Goal: Transaction & Acquisition: Purchase product/service

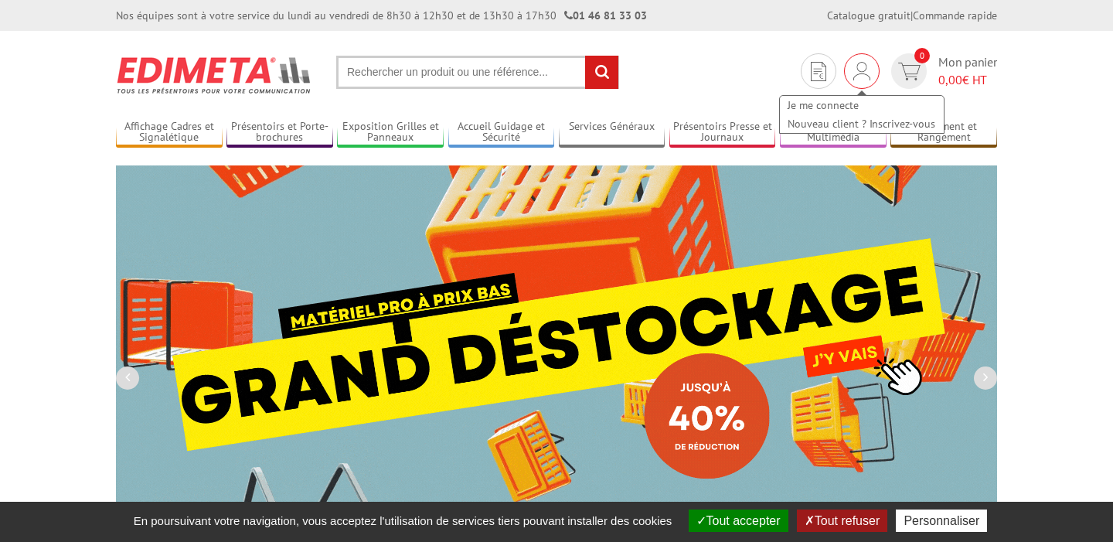
click at [863, 73] on img at bounding box center [861, 71] width 17 height 19
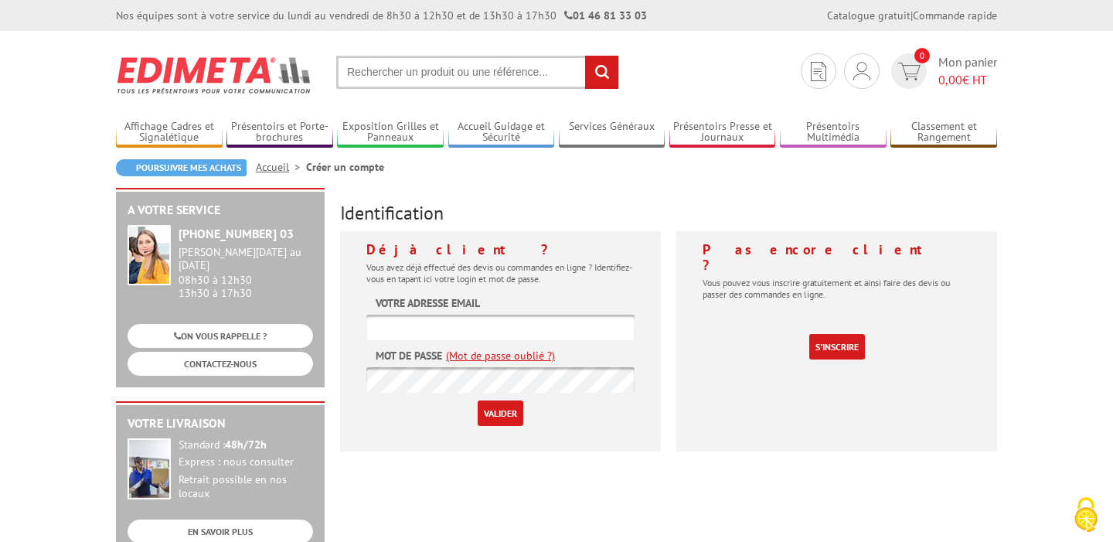
click at [443, 80] on input "text" at bounding box center [477, 72] width 283 height 33
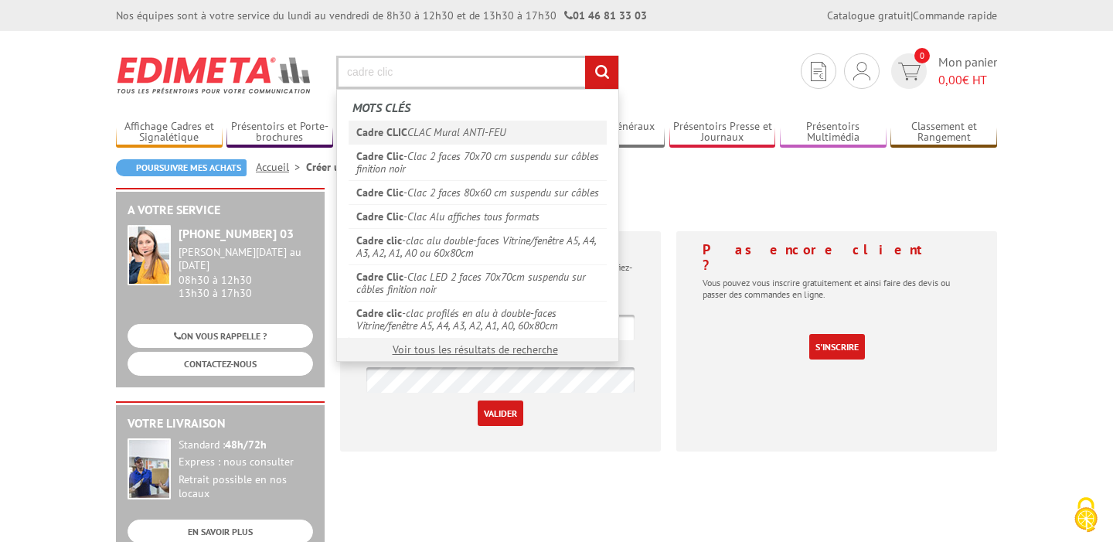
type input "cadre clic"
click at [415, 124] on link "Cadre CLIC CLAC Mural ANTI-FEU" at bounding box center [478, 132] width 258 height 23
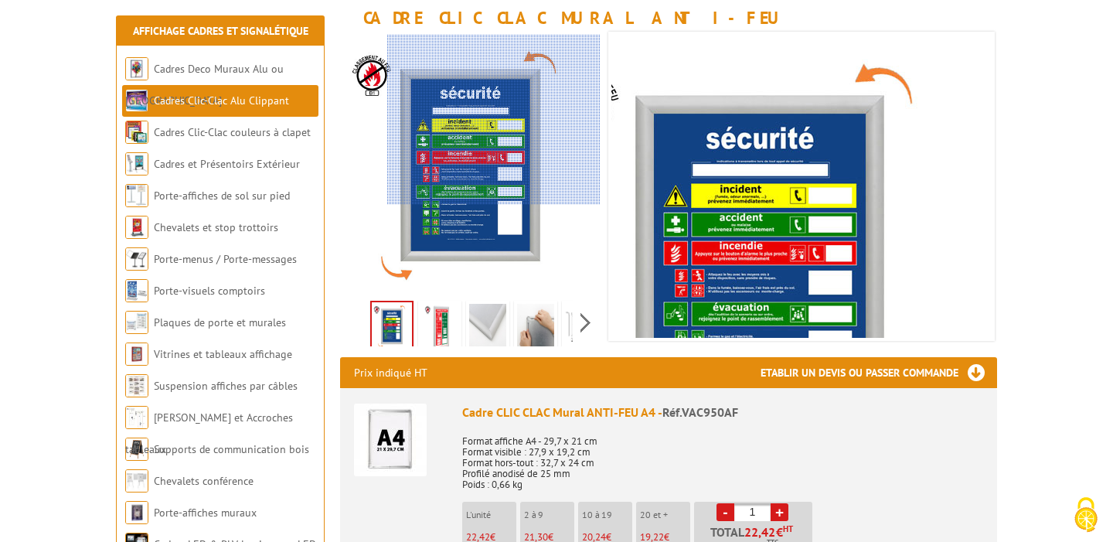
scroll to position [226, 0]
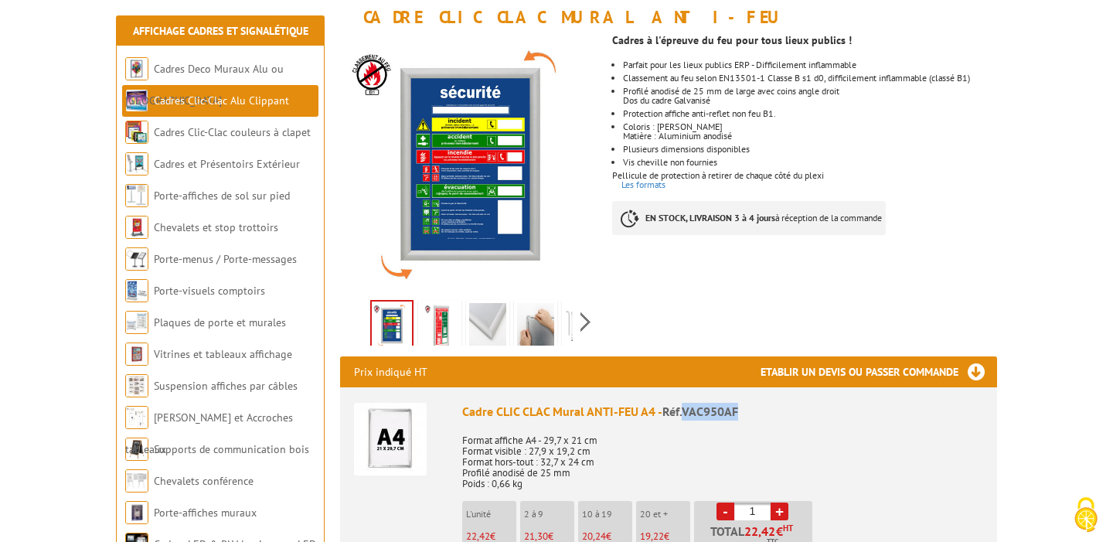
drag, startPoint x: 738, startPoint y: 411, endPoint x: 684, endPoint y: 411, distance: 54.1
click at [684, 411] on span "Réf.VAC950AF" at bounding box center [700, 410] width 76 height 15
copy span "VAC950AF"
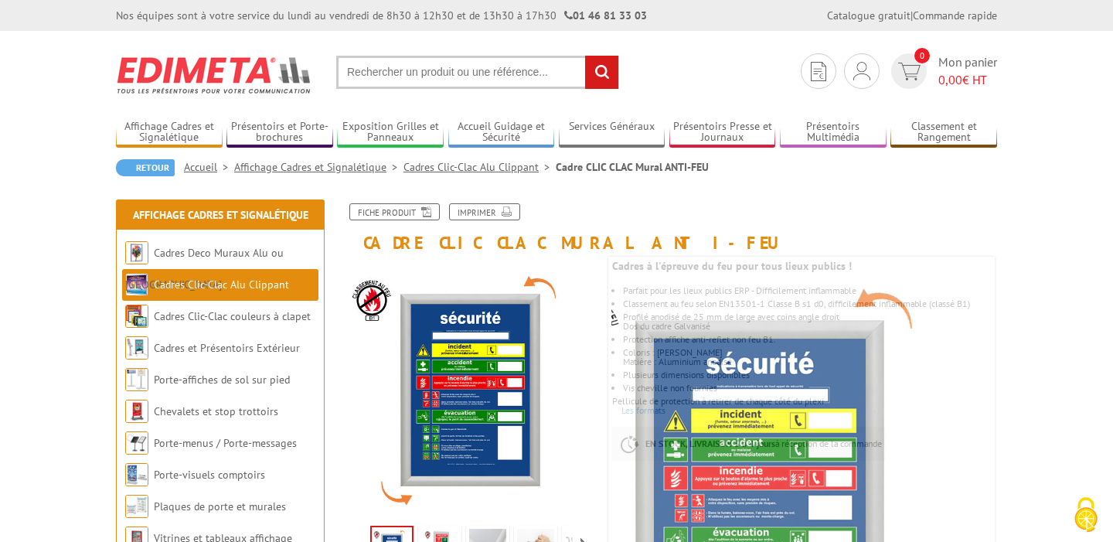
scroll to position [0, 0]
click at [492, 77] on input "text" at bounding box center [477, 72] width 283 height 33
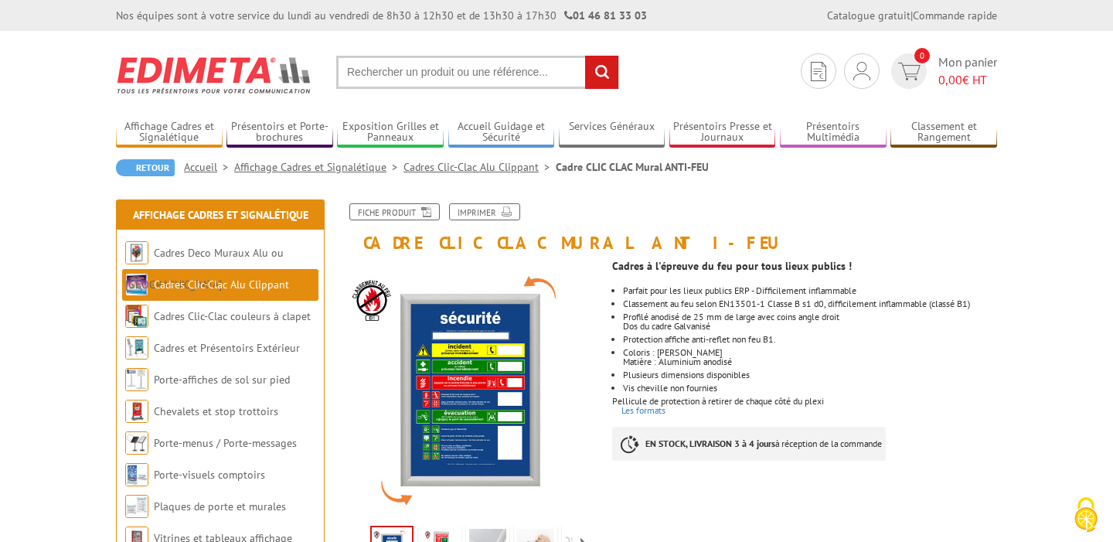
paste input "VAC950AF"
type input "VAC950AFN"
click at [601, 72] on input "rechercher" at bounding box center [601, 72] width 33 height 33
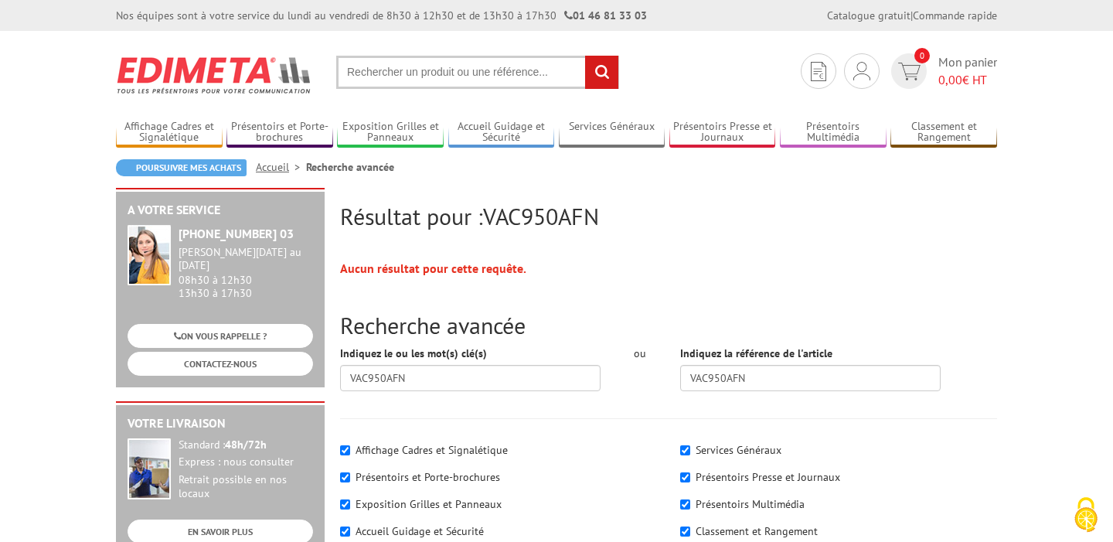
click at [454, 69] on input "text" at bounding box center [477, 72] width 283 height 33
paste input "VAC950NR"
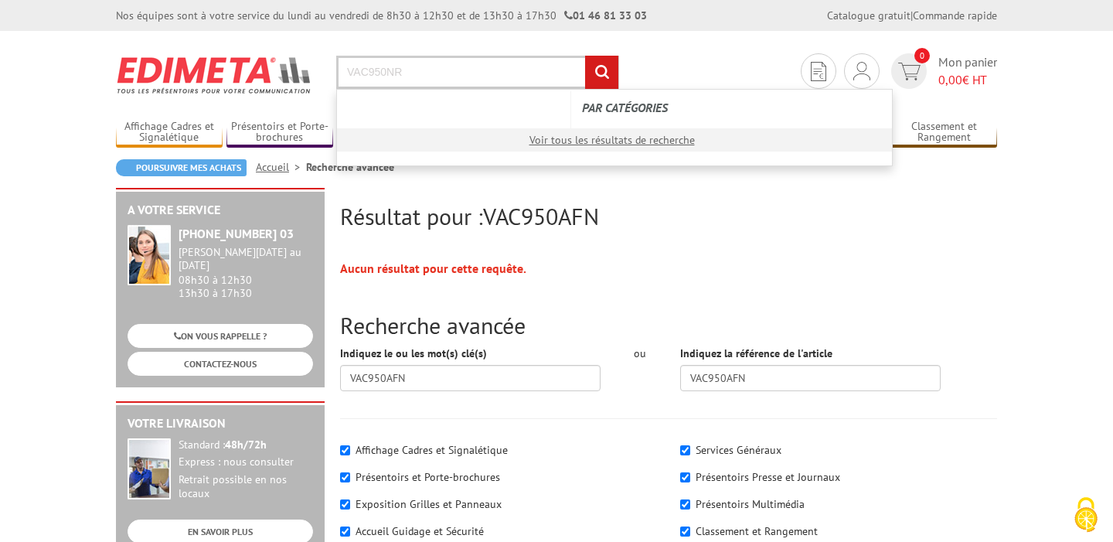
type input "VAC950NR"
click at [601, 72] on input "rechercher" at bounding box center [601, 72] width 33 height 33
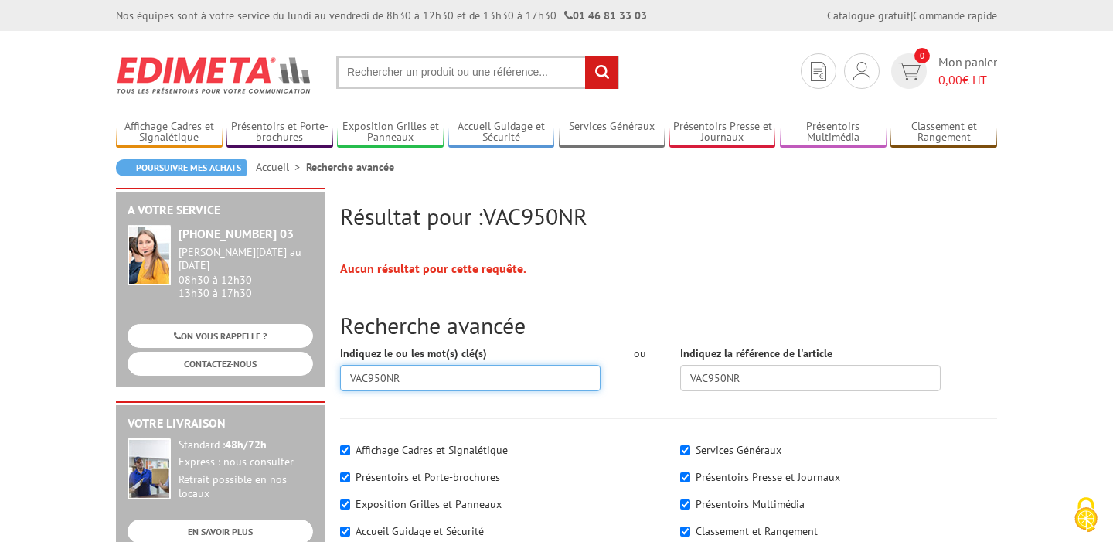
click at [435, 378] on input "VAC950NR" at bounding box center [470, 378] width 260 height 26
type input "VAC950NR"
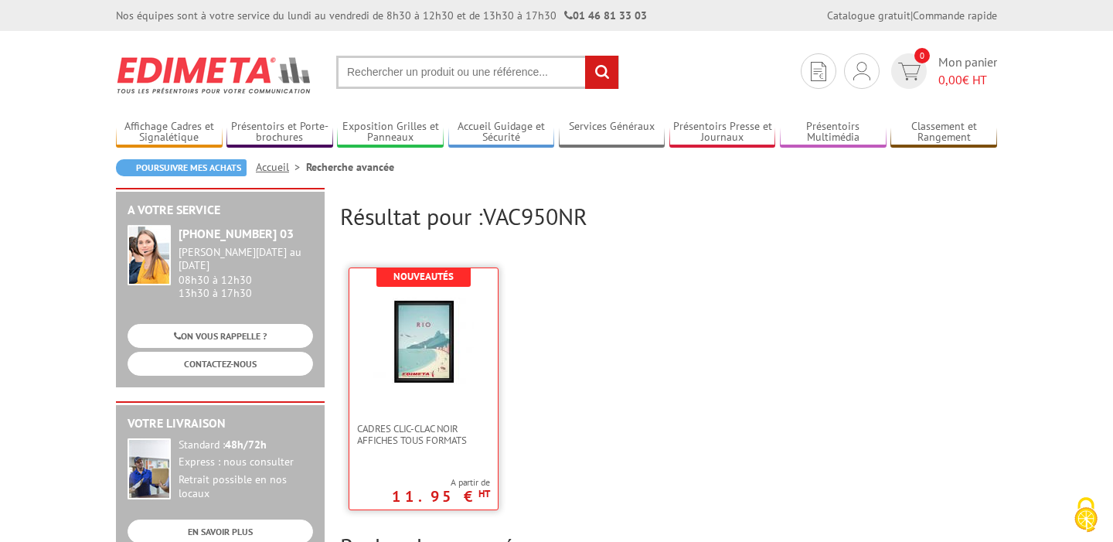
click at [428, 383] on img at bounding box center [423, 341] width 100 height 100
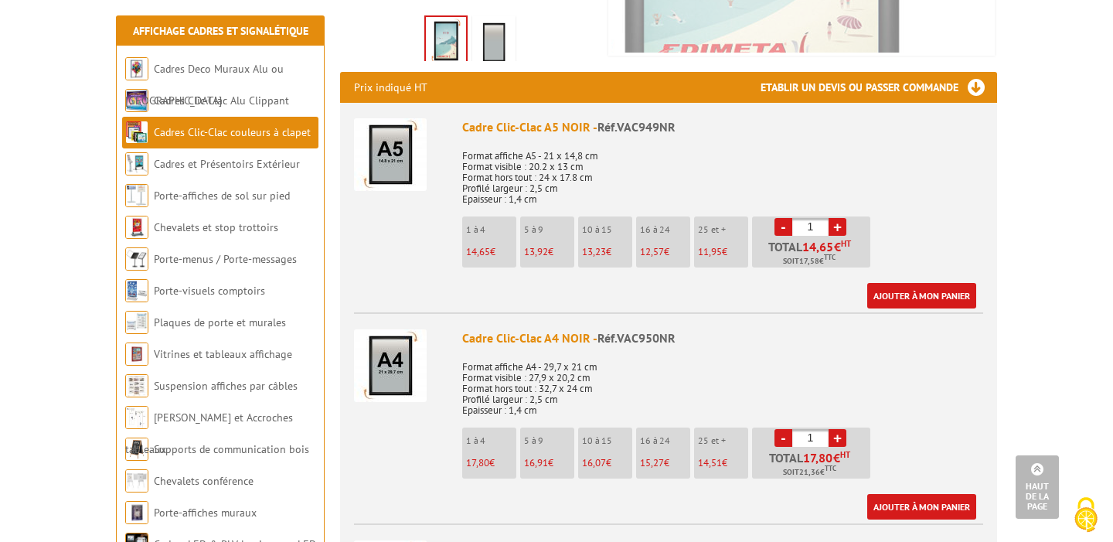
scroll to position [529, 0]
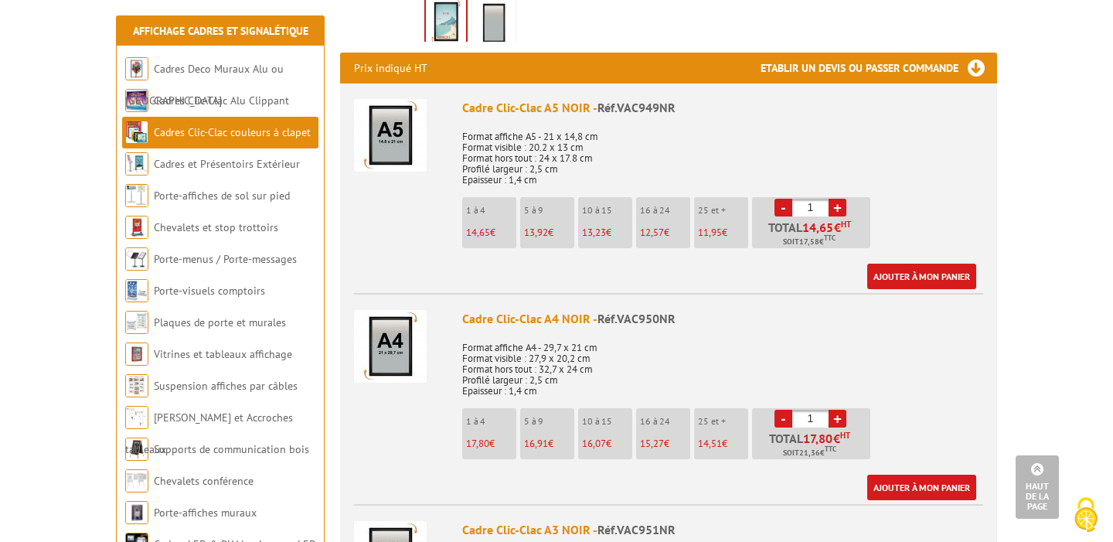
click at [839, 417] on link "+" at bounding box center [838, 419] width 18 height 18
type input "4"
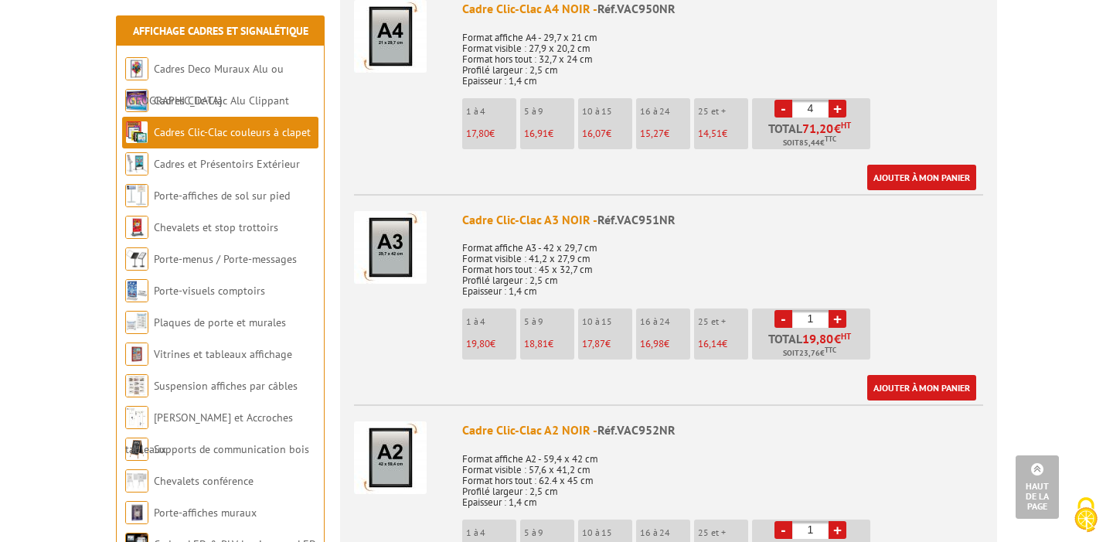
scroll to position [844, 0]
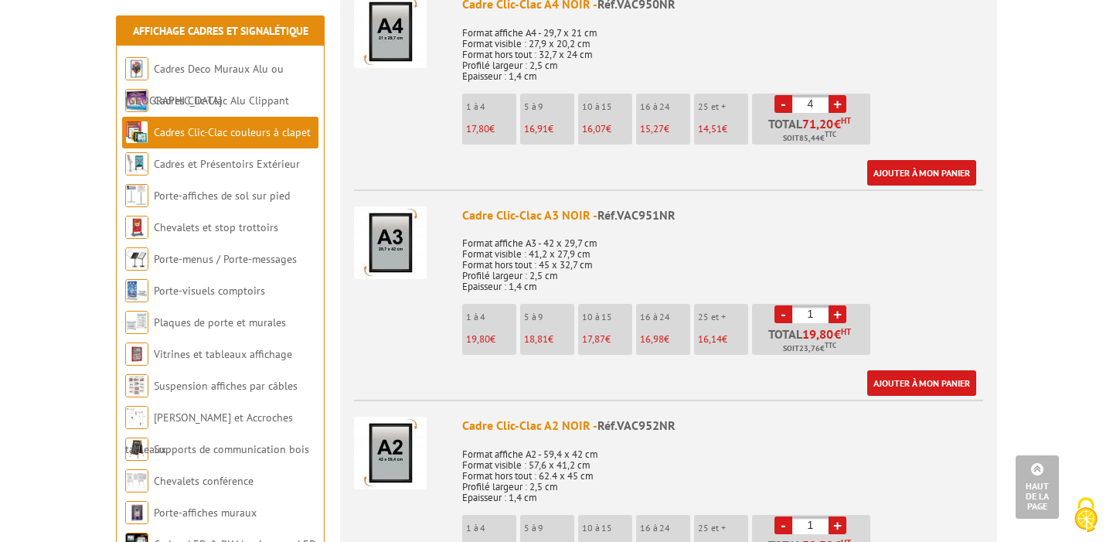
click at [836, 311] on link "+" at bounding box center [838, 314] width 18 height 18
type input "4"
click at [920, 169] on link "Ajouter à mon panier" at bounding box center [921, 173] width 109 height 26
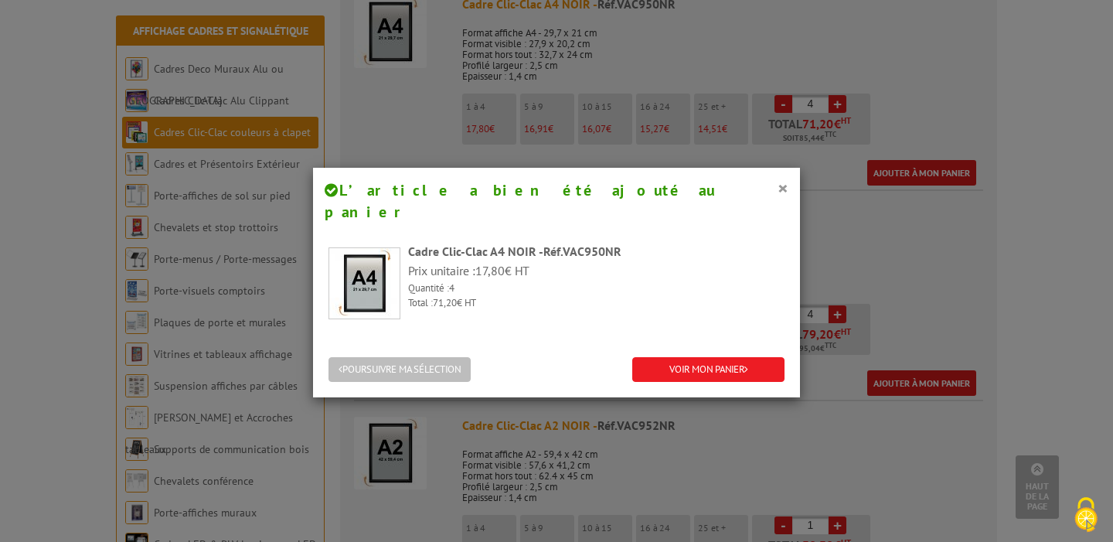
click at [457, 357] on button "POURSUIVRE MA SÉLECTION" at bounding box center [399, 370] width 142 height 26
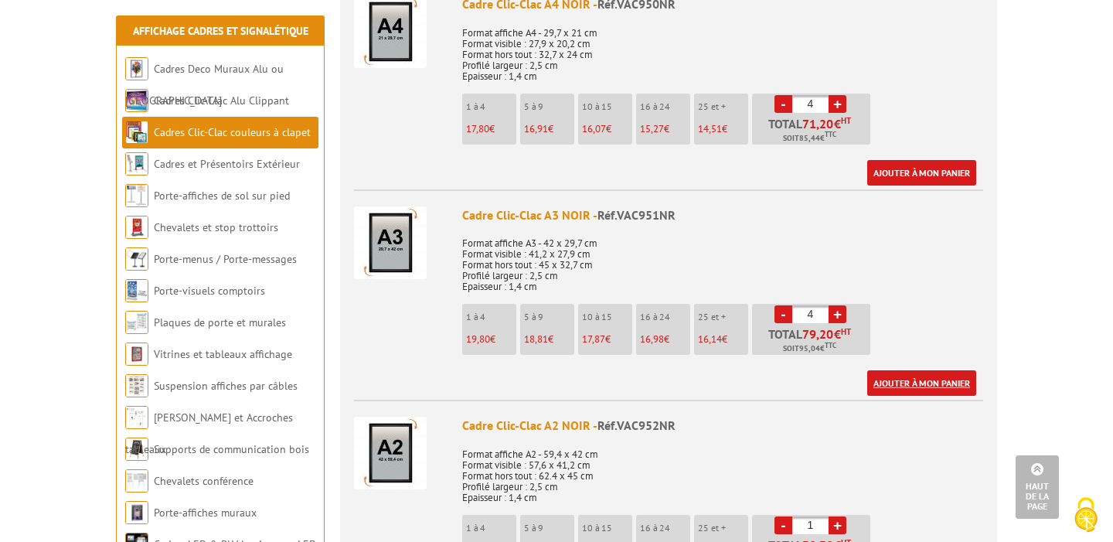
click at [915, 379] on link "Ajouter à mon panier" at bounding box center [921, 383] width 109 height 26
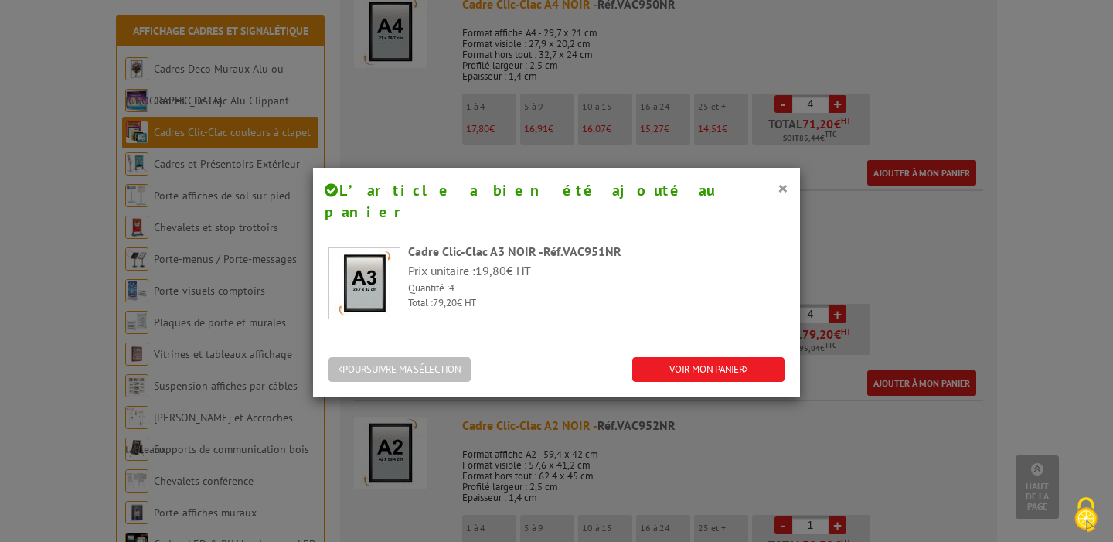
click at [434, 357] on button "POURSUIVRE MA SÉLECTION" at bounding box center [399, 370] width 142 height 26
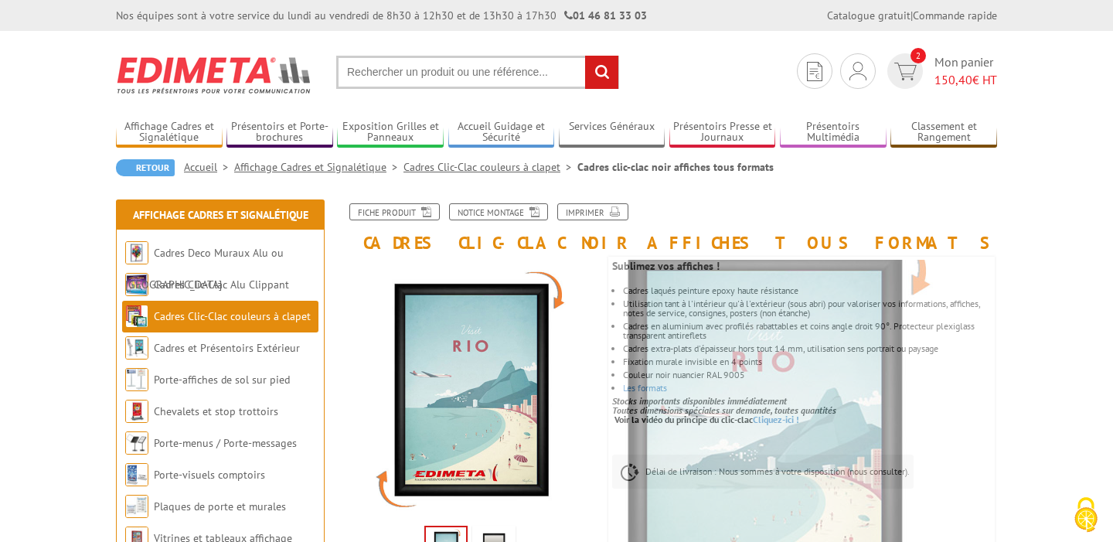
scroll to position [0, 0]
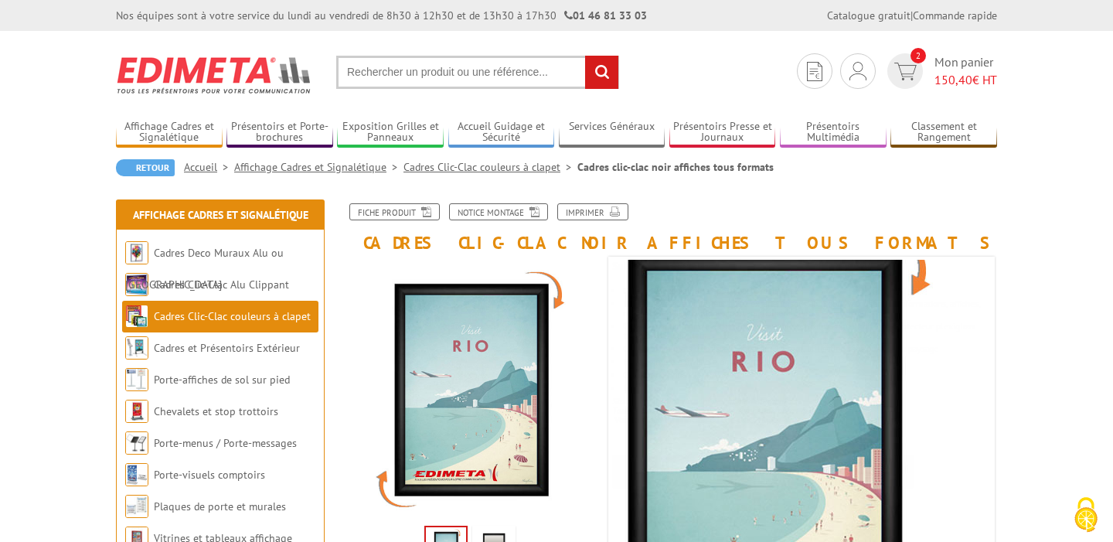
click at [475, 77] on input "text" at bounding box center [477, 72] width 283 height 33
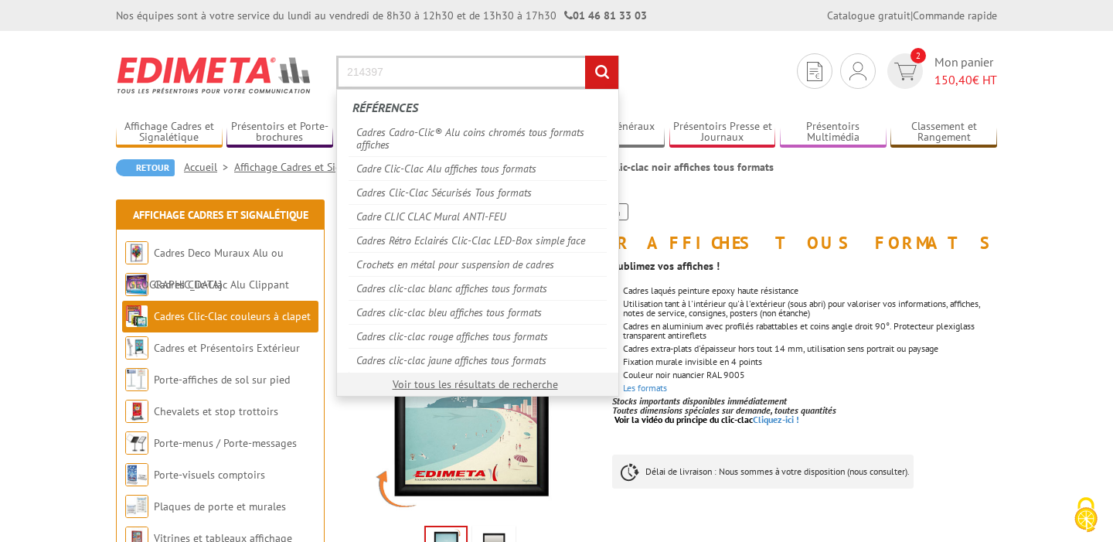
type input "214397"
click at [601, 72] on input "rechercher" at bounding box center [601, 72] width 33 height 33
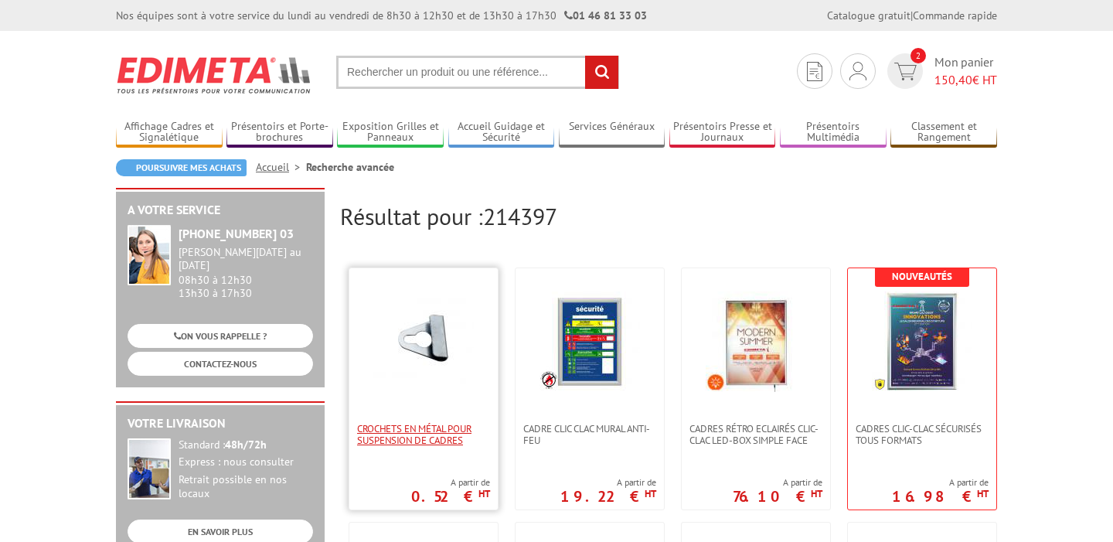
click at [444, 427] on span "Crochets en métal pour suspension de cadres" at bounding box center [423, 434] width 133 height 23
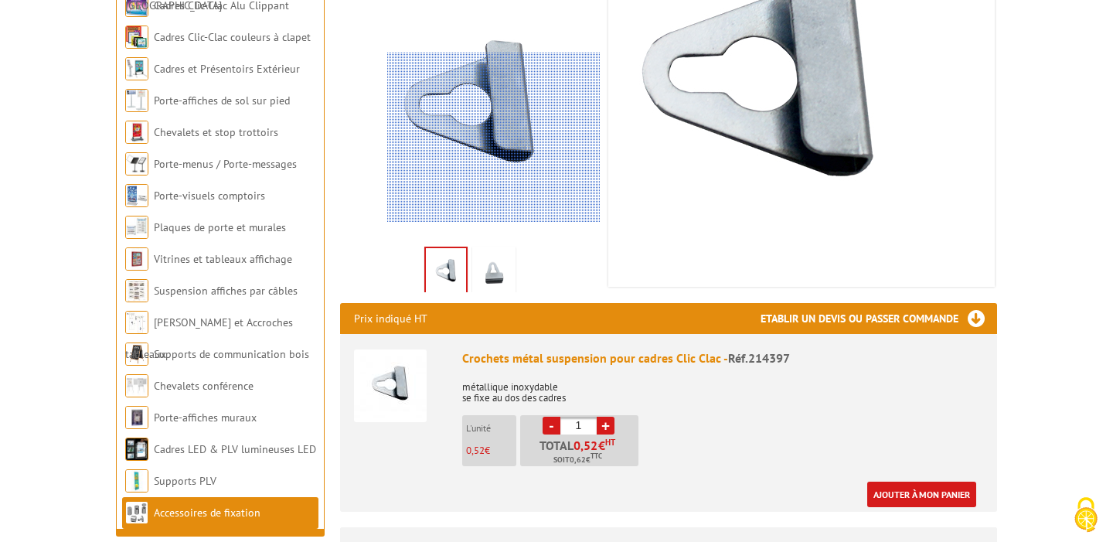
scroll to position [281, 0]
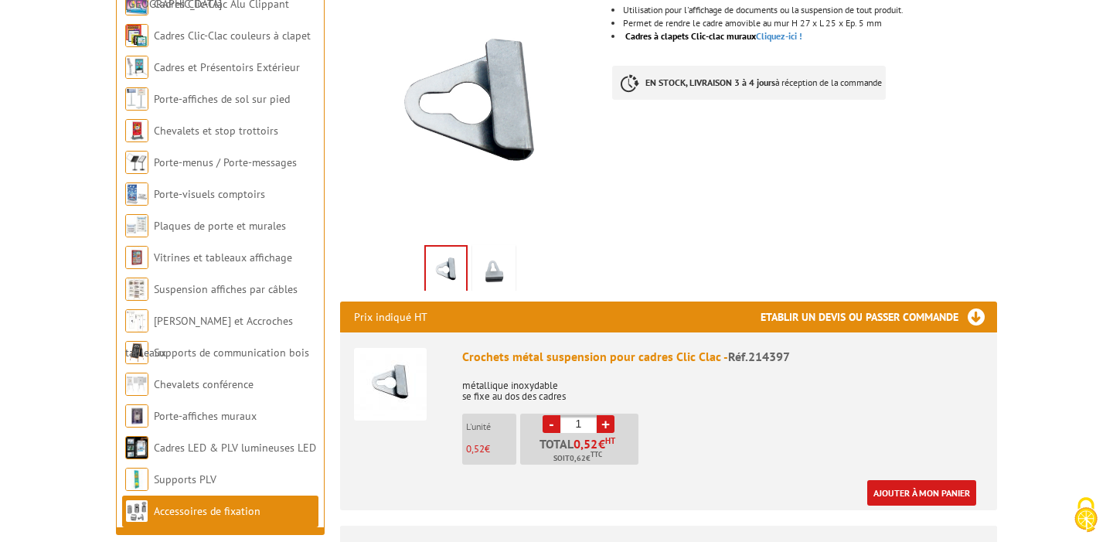
click at [605, 424] on link "+" at bounding box center [606, 424] width 18 height 18
type input "4"
click at [893, 488] on link "Ajouter à mon panier" at bounding box center [921, 493] width 109 height 26
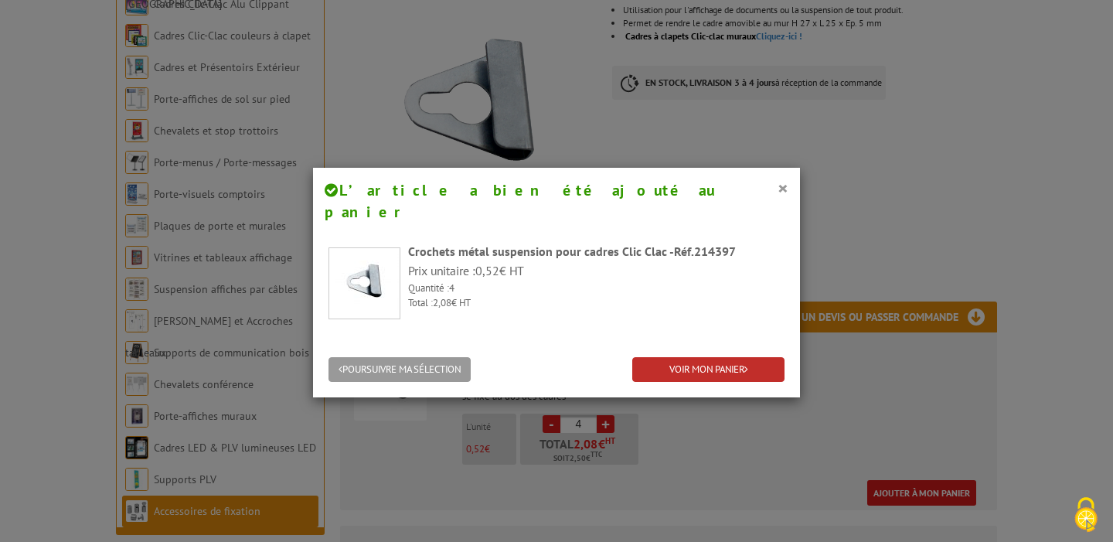
click at [709, 357] on link "VOIR MON PANIER" at bounding box center [708, 370] width 152 height 26
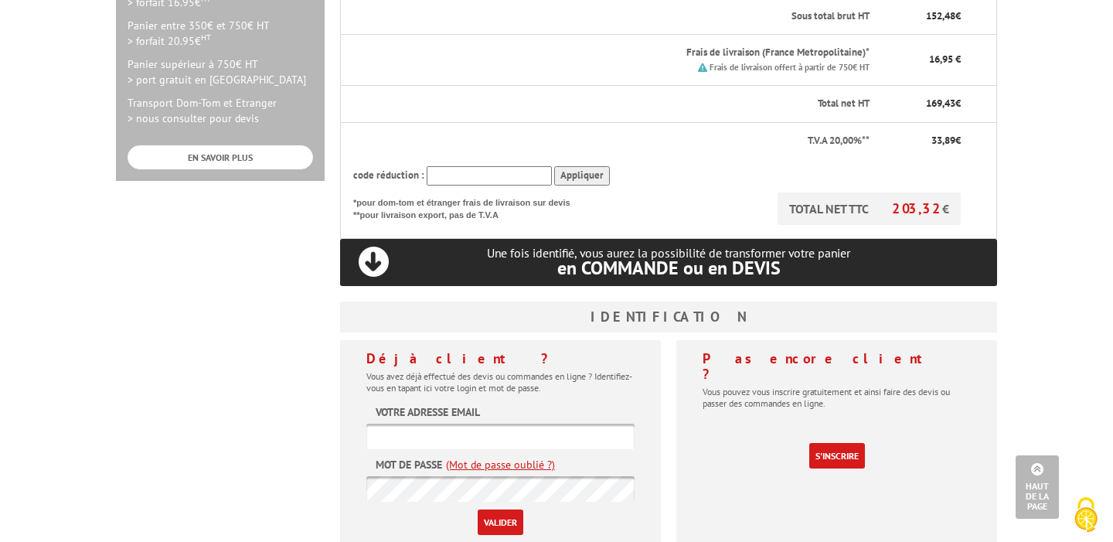
scroll to position [539, 0]
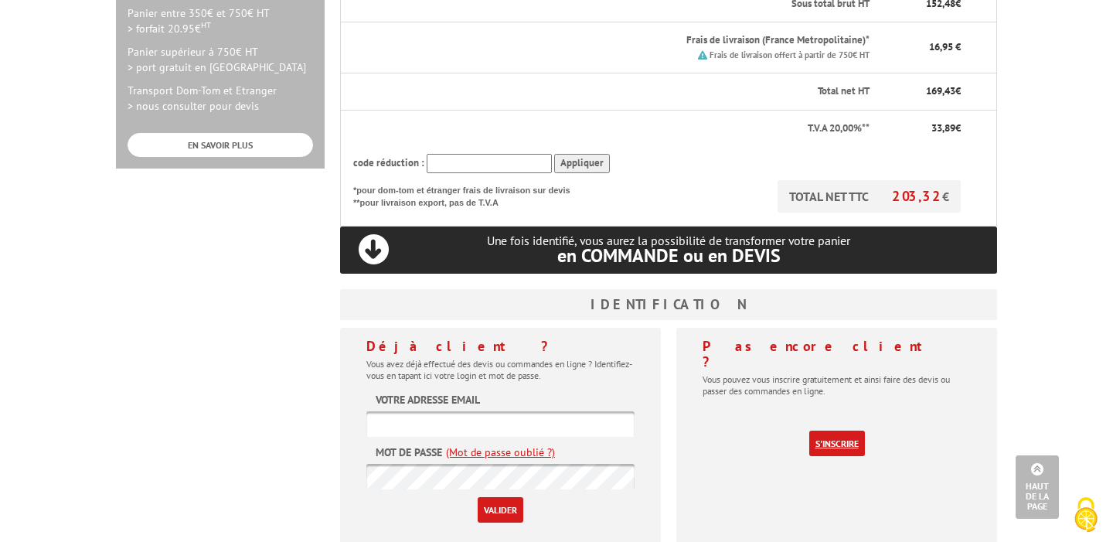
click at [832, 430] on link "S'inscrire" at bounding box center [837, 443] width 56 height 26
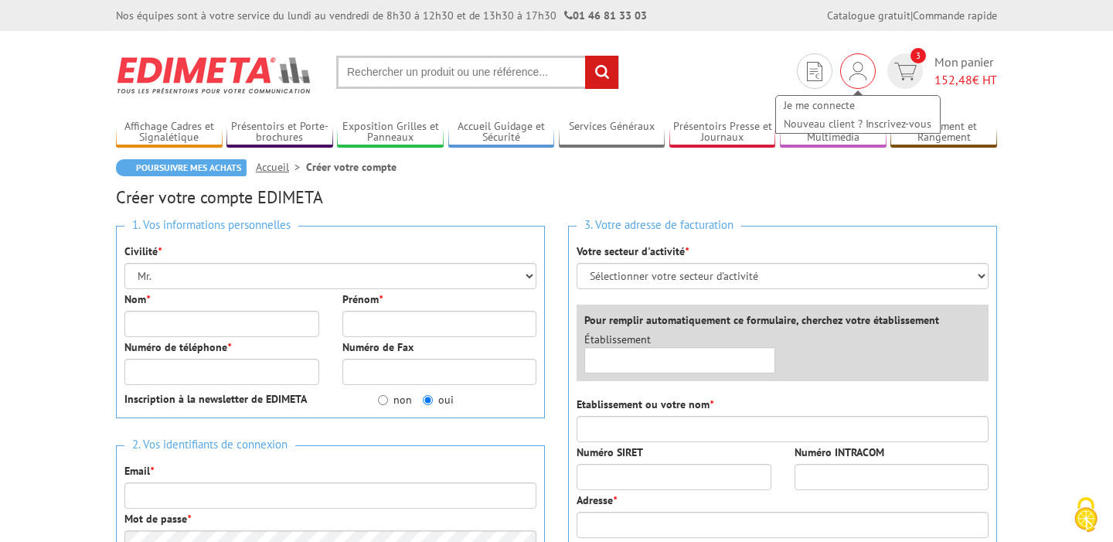
click at [857, 82] on div "Je me connecte Nouveau client ? Inscrivez-vous" at bounding box center [857, 107] width 167 height 55
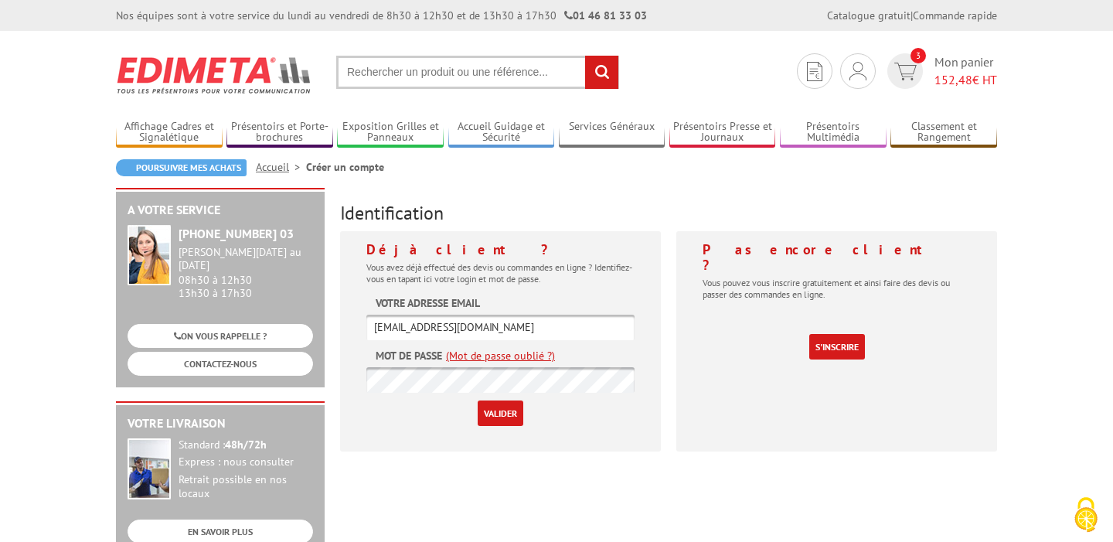
type input "[EMAIL_ADDRESS][DOMAIN_NAME]"
click at [503, 412] on input "Valider" at bounding box center [501, 413] width 46 height 26
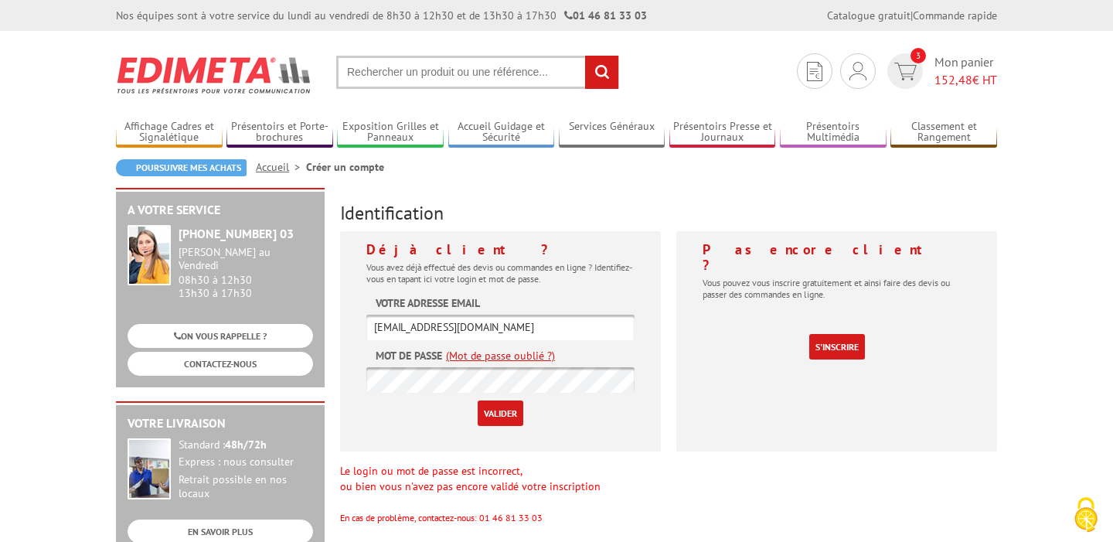
type input "[EMAIL_ADDRESS][DOMAIN_NAME]"
click at [508, 403] on input "Valider" at bounding box center [501, 413] width 46 height 26
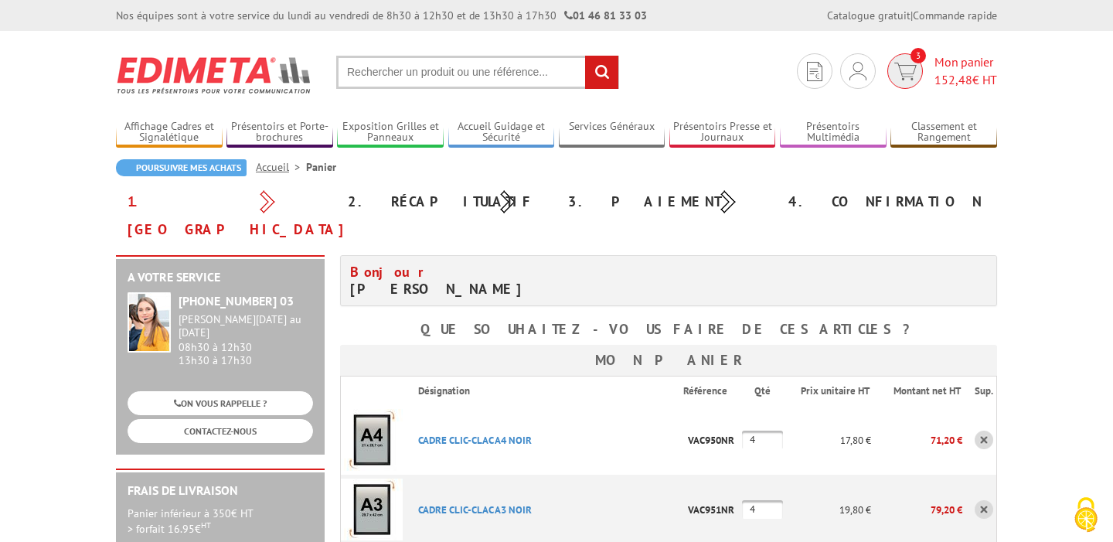
click at [949, 60] on span "Mon panier 152,48 € HT" at bounding box center [965, 71] width 63 height 36
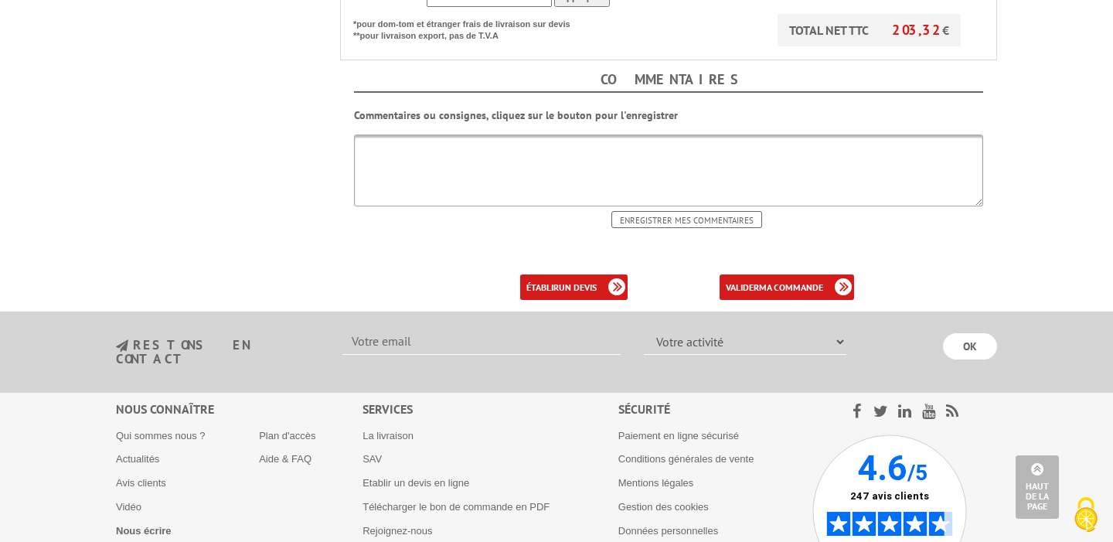
scroll to position [796, 0]
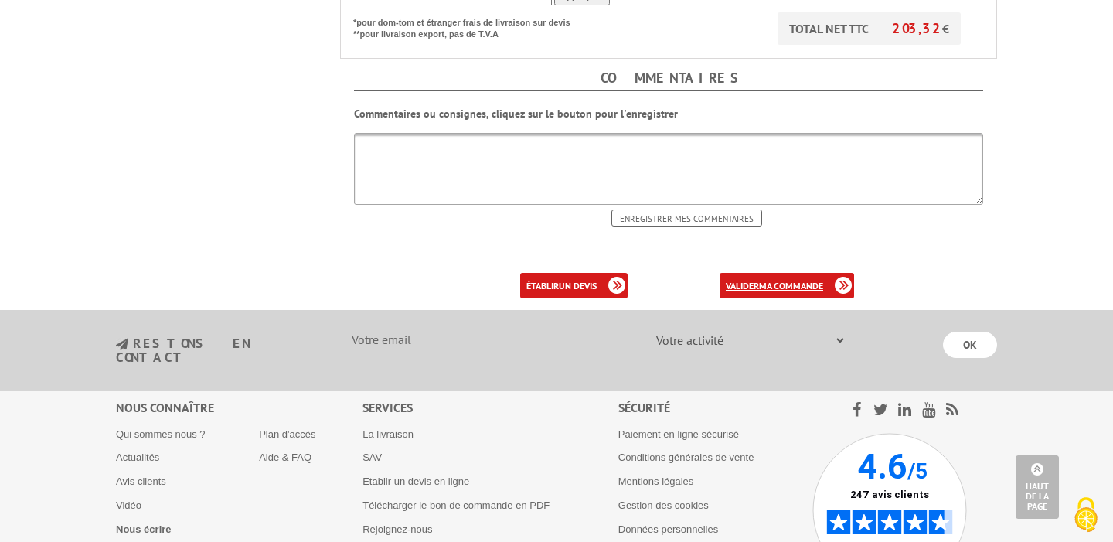
click at [750, 273] on link "valider ma commande" at bounding box center [787, 286] width 134 height 26
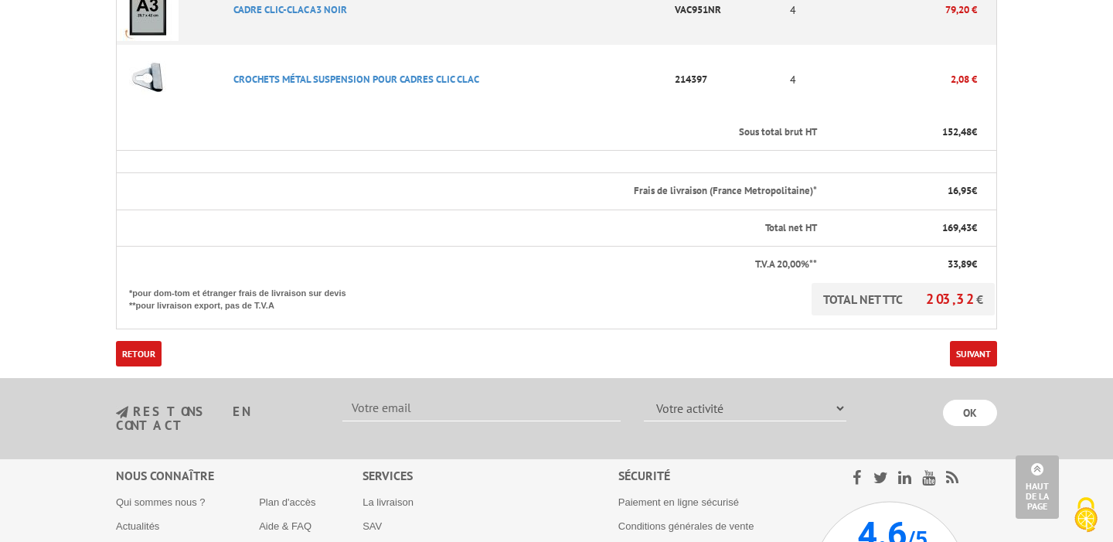
scroll to position [645, 0]
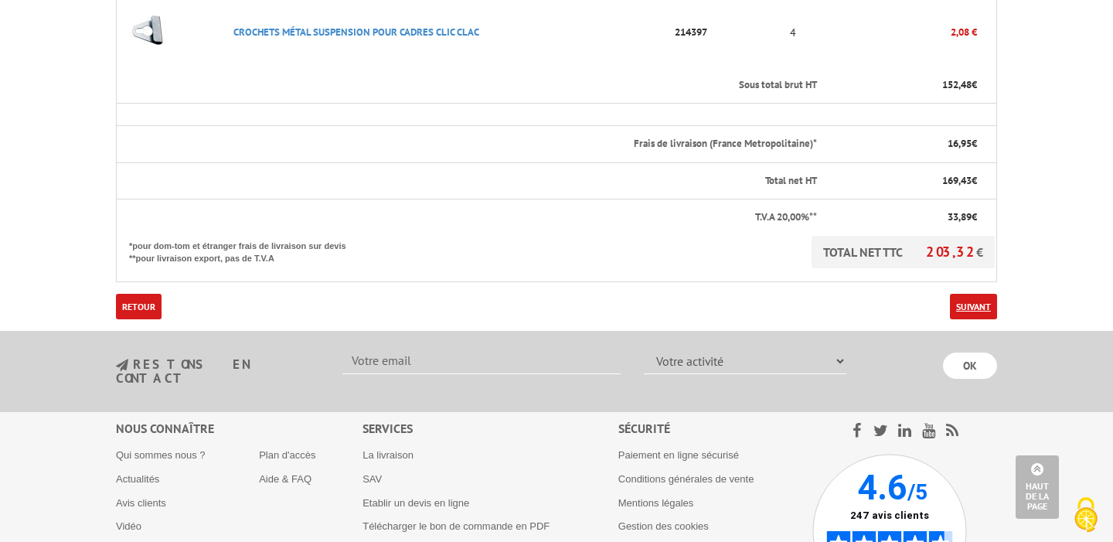
click at [976, 294] on link "Suivant" at bounding box center [973, 307] width 47 height 26
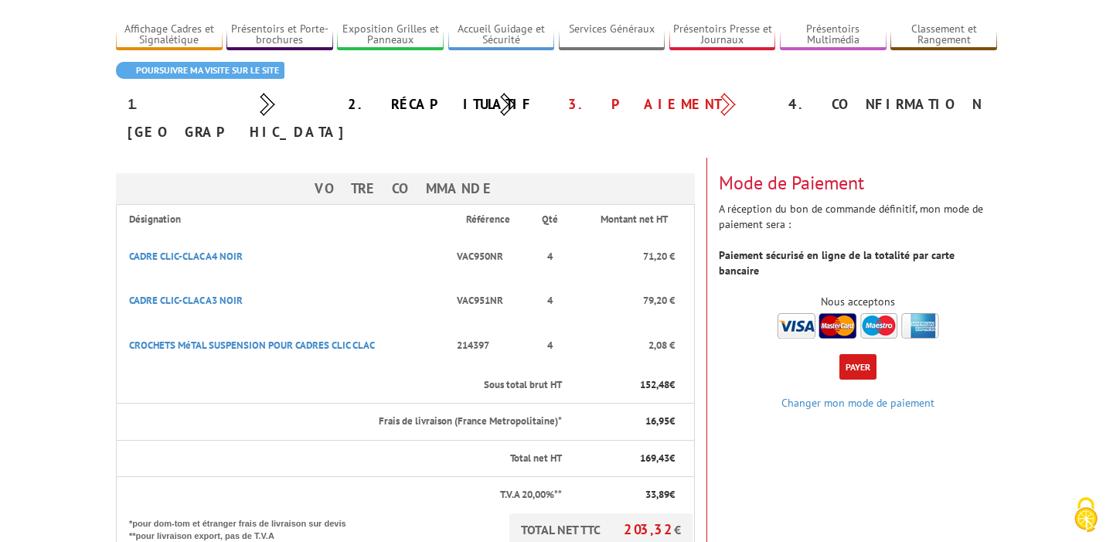
scroll to position [98, 0]
click at [808, 395] on link "Changer mon mode de paiement" at bounding box center [857, 402] width 153 height 14
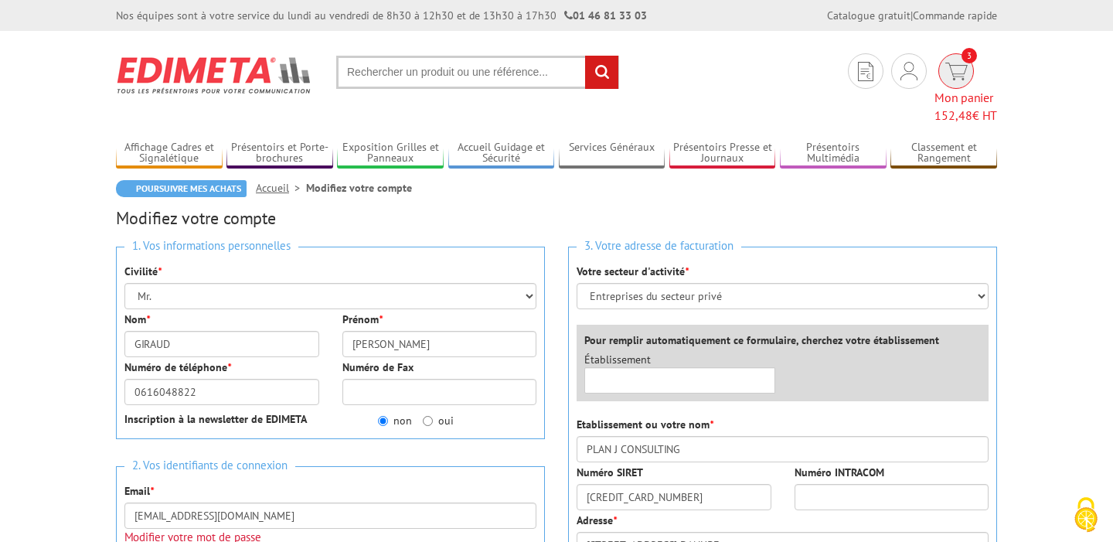
click at [947, 89] on span "Mon panier 152,48 € HT" at bounding box center [965, 107] width 63 height 36
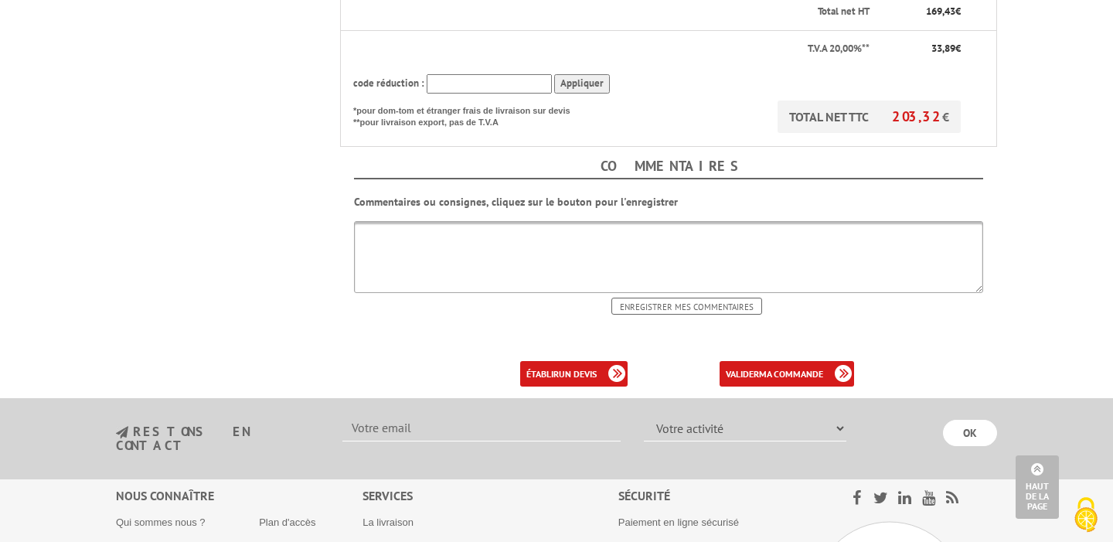
scroll to position [716, 0]
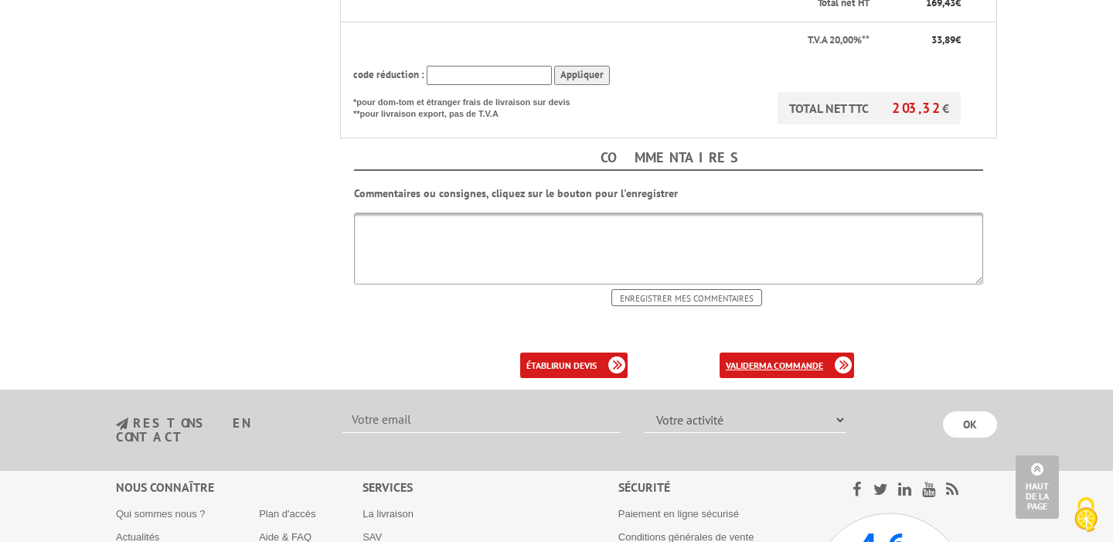
click at [774, 359] on b "ma commande" at bounding box center [791, 365] width 64 height 12
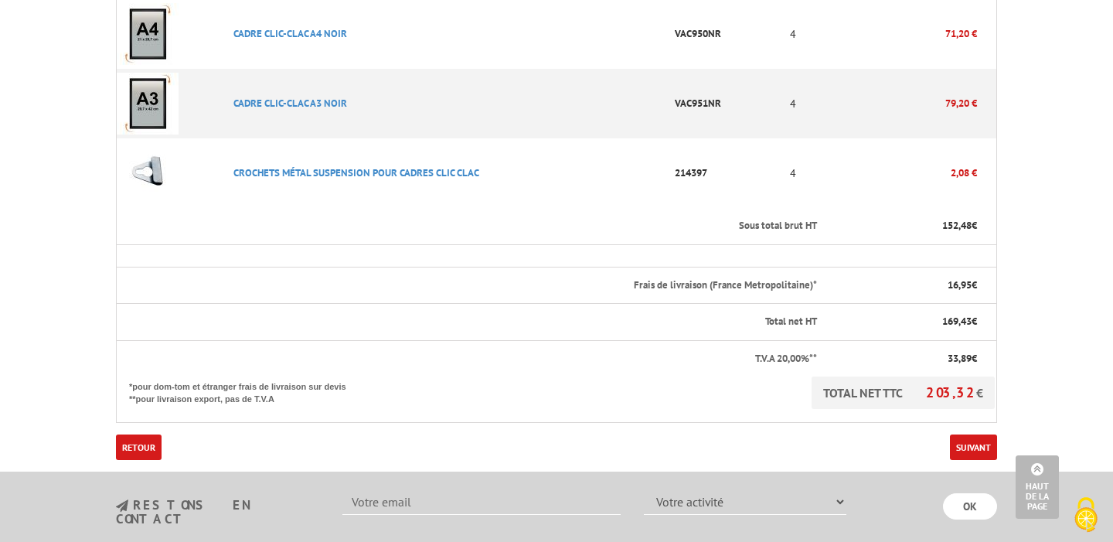
scroll to position [478, 0]
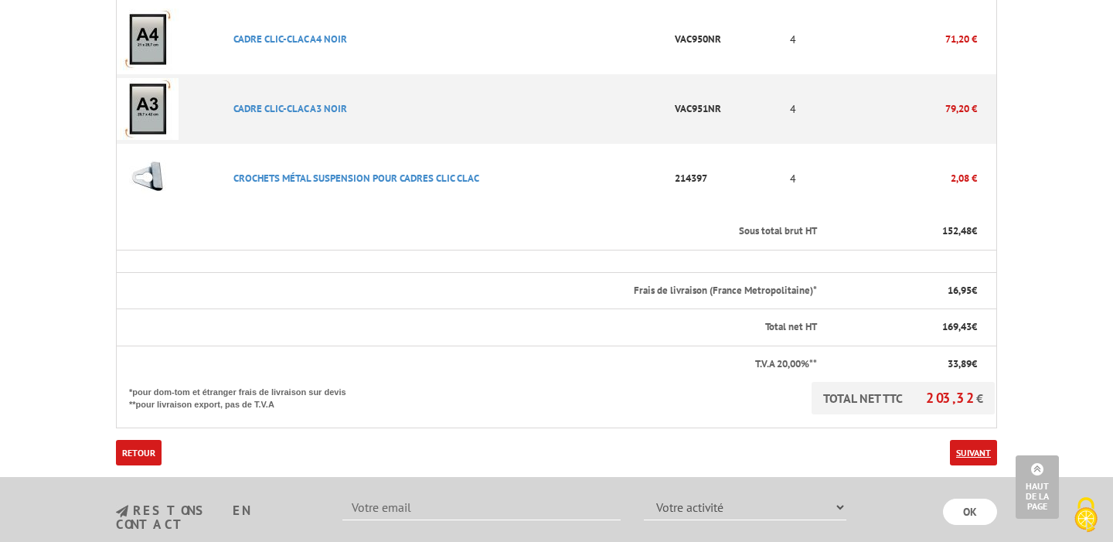
click at [965, 440] on link "Suivant" at bounding box center [973, 453] width 47 height 26
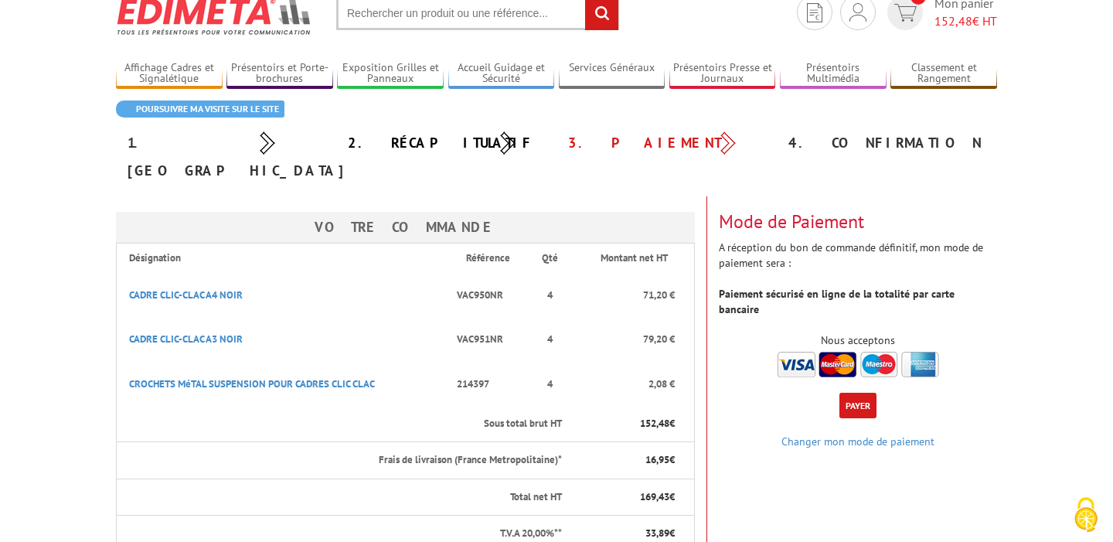
scroll to position [63, 0]
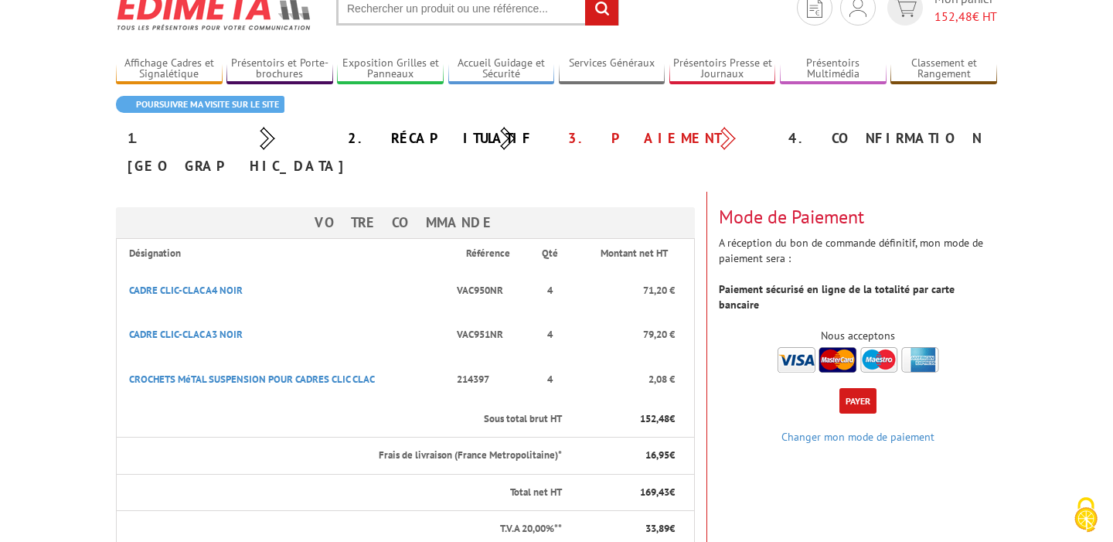
click at [859, 388] on button "Payer" at bounding box center [857, 401] width 37 height 26
